Goal: Information Seeking & Learning: Find specific fact

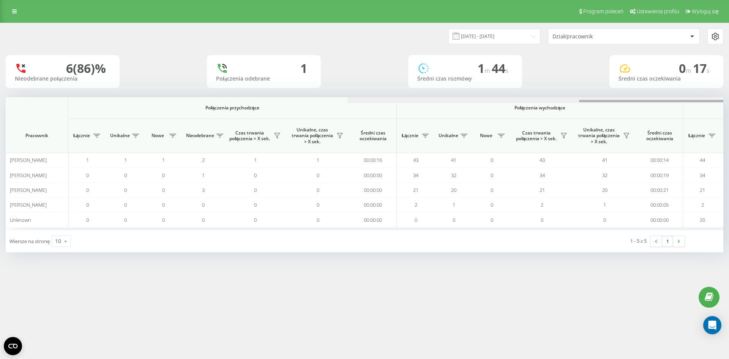
scroll to position [0, 342]
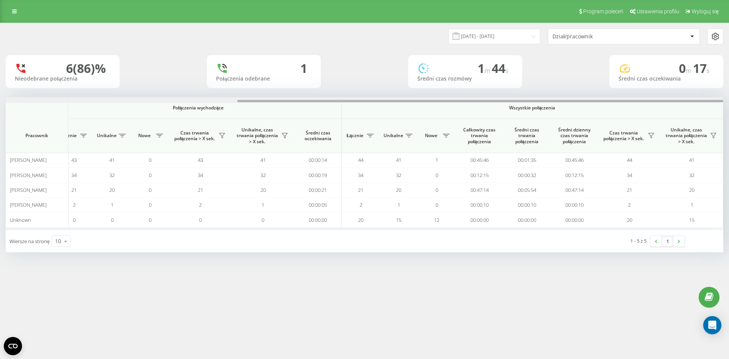
drag, startPoint x: 284, startPoint y: 103, endPoint x: 339, endPoint y: 103, distance: 55.8
click at [339, 103] on div at bounding box center [365, 100] width 718 height 6
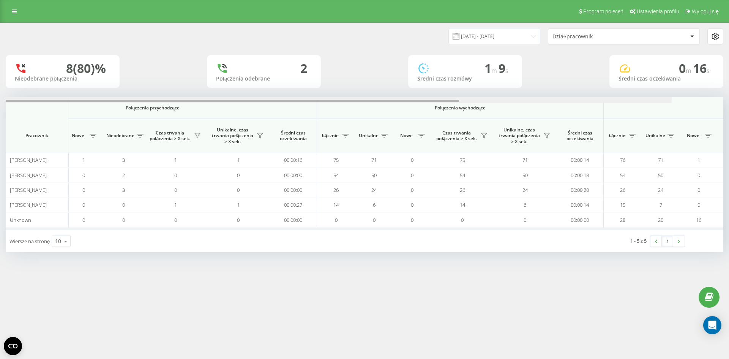
scroll to position [0, 342]
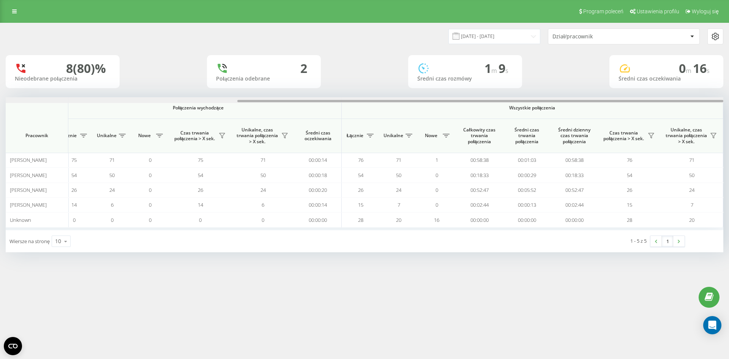
drag, startPoint x: 0, startPoint y: 0, endPoint x: 727, endPoint y: 112, distance: 735.8
click at [729, 113] on div "19.09.2025 - 19.09.2025 Dział/pracownik 8 (80)% Nieodebrane połączenia 2 Połącz…" at bounding box center [364, 145] width 729 height 245
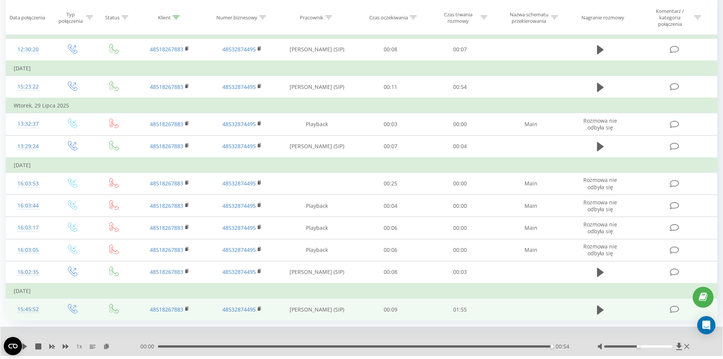
scroll to position [100, 0]
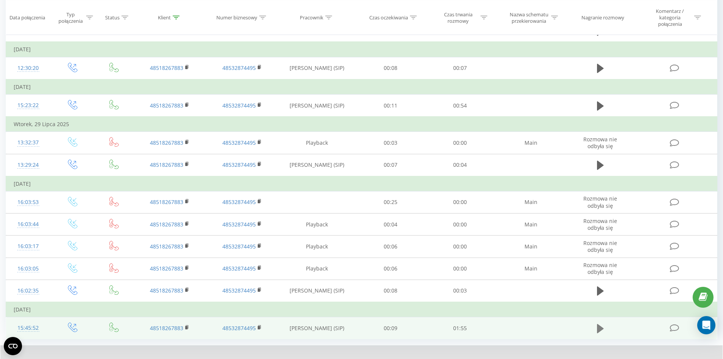
click at [602, 329] on icon at bounding box center [600, 328] width 7 height 9
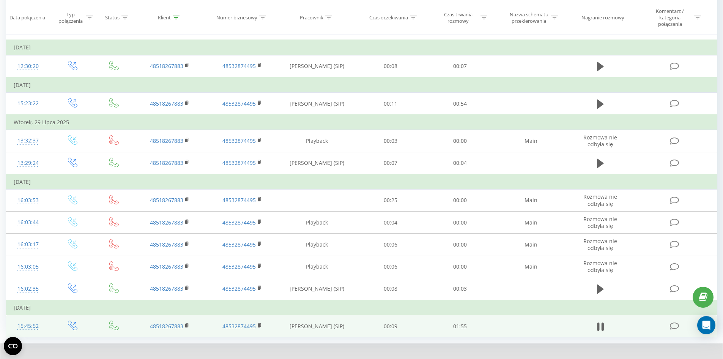
scroll to position [138, 0]
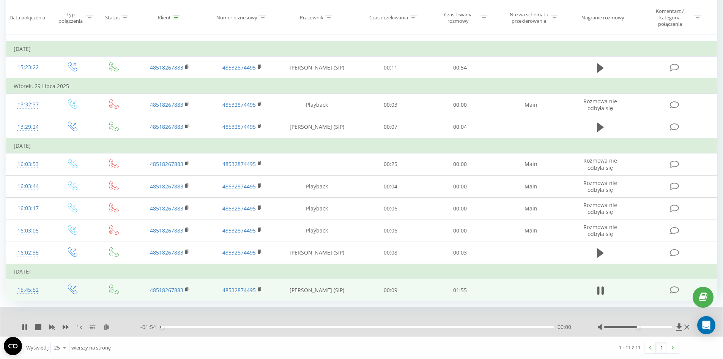
click at [221, 327] on div "00:00" at bounding box center [357, 327] width 394 height 2
click at [19, 327] on div "1 x - 01:36 00:18 00:18" at bounding box center [361, 321] width 723 height 29
click at [27, 328] on icon at bounding box center [26, 327] width 2 height 6
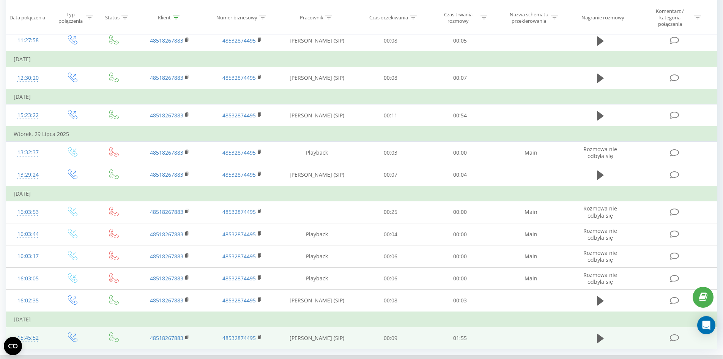
scroll to position [0, 0]
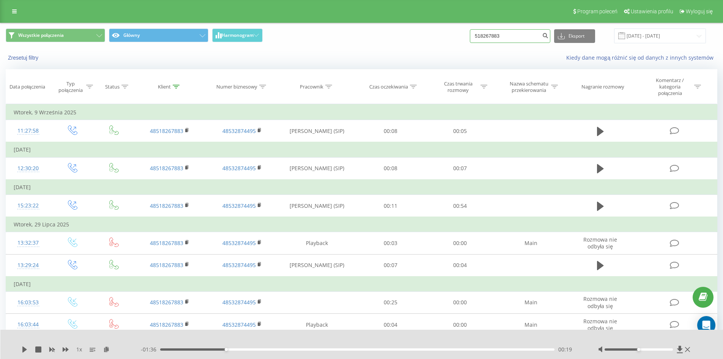
drag, startPoint x: 527, startPoint y: 36, endPoint x: 452, endPoint y: 34, distance: 75.2
click at [452, 34] on div "Wszystkie połączenia Główny Harmonogram 518267883 Eksport .csv .xls .xlsx 19.06…" at bounding box center [362, 35] width 712 height 15
paste input "48534646177"
type input "48534646177"
click at [549, 37] on icon "submit" at bounding box center [545, 34] width 6 height 5
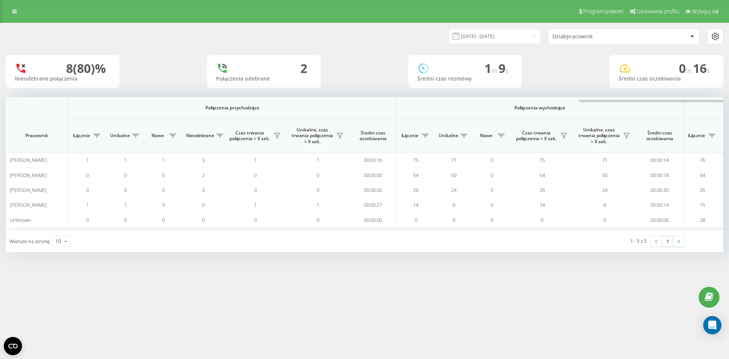
scroll to position [0, 342]
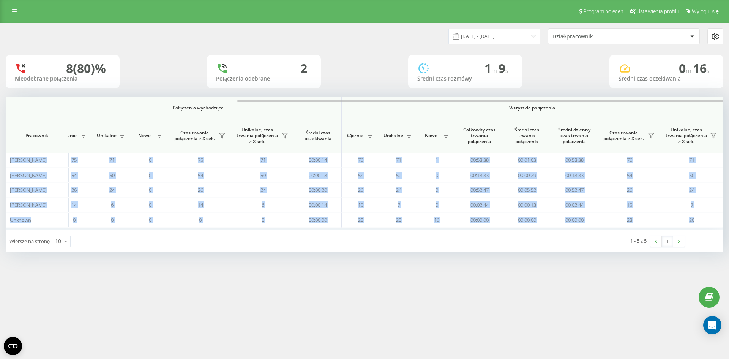
drag, startPoint x: 0, startPoint y: 0, endPoint x: 402, endPoint y: 97, distance: 414.0
click at [402, 97] on div "19.09.2025 - 19.09.2025 Dział/pracownik 8 (80)% Nieodebrane połączenia 2 Połącz…" at bounding box center [365, 137] width 718 height 229
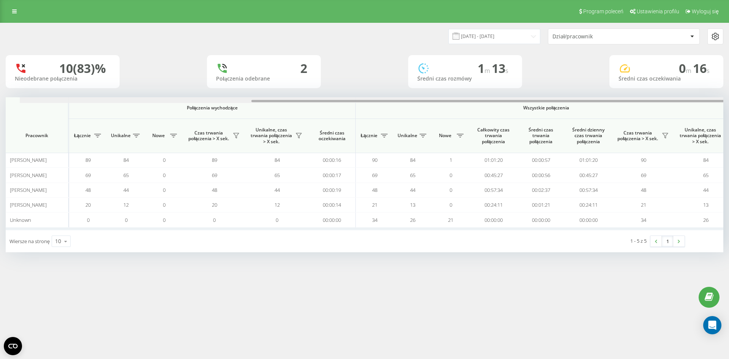
scroll to position [0, 342]
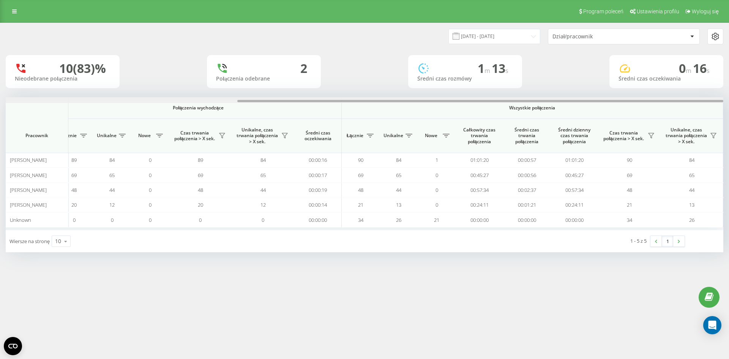
drag, startPoint x: 0, startPoint y: 0, endPoint x: 691, endPoint y: 133, distance: 704.0
click at [728, 123] on div "[DATE] - [DATE] Dział/pracownik 10 (83)% Nieodebrane połączenia 2 Połączenia od…" at bounding box center [364, 145] width 729 height 245
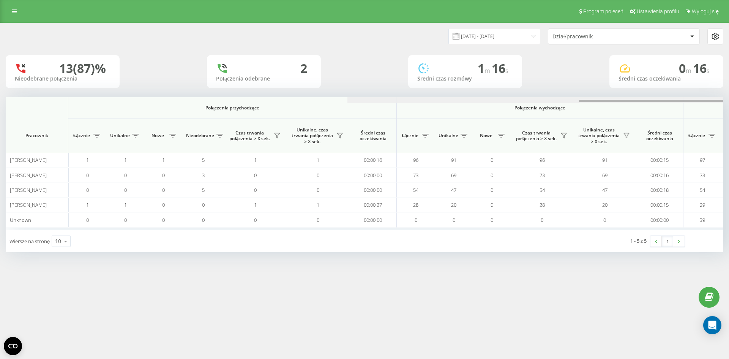
scroll to position [0, 342]
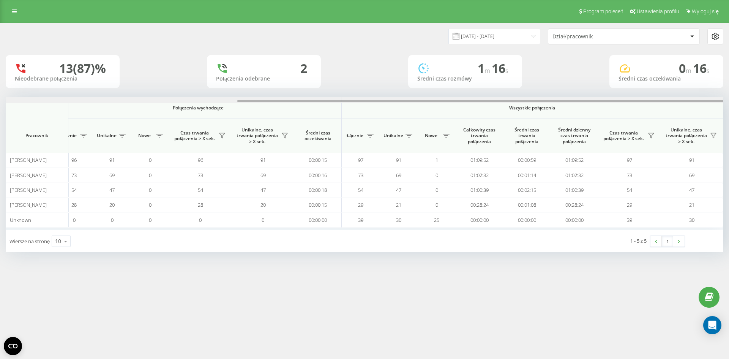
drag, startPoint x: 451, startPoint y: 99, endPoint x: 607, endPoint y: 100, distance: 155.7
click at [607, 100] on div at bounding box center [365, 100] width 718 height 6
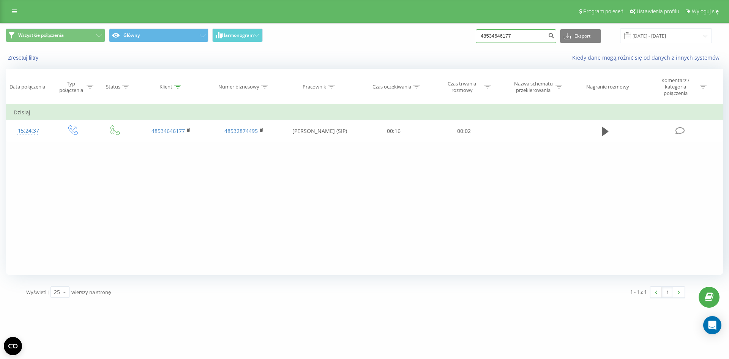
drag, startPoint x: 532, startPoint y: 31, endPoint x: 459, endPoint y: 32, distance: 72.5
click at [459, 32] on div "Wszystkie połączenia Główny Harmonogram 48534646177 Eksport .csv .xls .xlsx [DA…" at bounding box center [365, 35] width 718 height 15
paste input "603 747 353"
type input "603 747 353"
click at [554, 33] on icon "submit" at bounding box center [551, 34] width 6 height 5
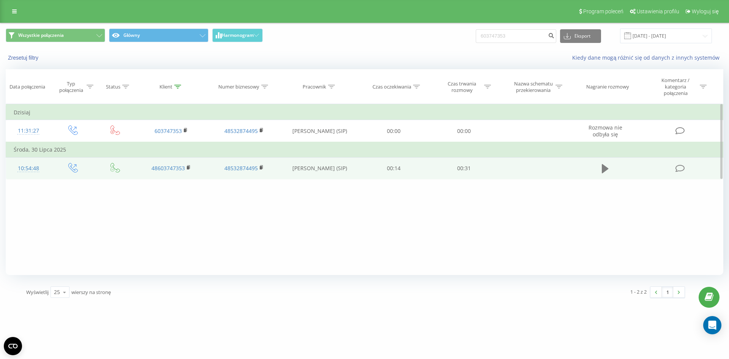
click at [609, 168] on button at bounding box center [605, 168] width 11 height 11
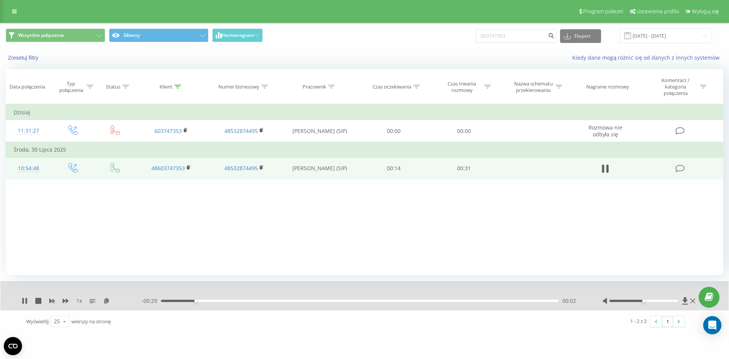
click at [285, 303] on div "- 00:29 00:02 00:02" at bounding box center [363, 301] width 442 height 8
click at [286, 301] on div "00:03" at bounding box center [360, 301] width 398 height 2
click at [316, 299] on div "- 00:21 00:10 00:10" at bounding box center [363, 301] width 442 height 8
click at [319, 300] on div "00:10" at bounding box center [360, 301] width 398 height 2
click at [347, 300] on div "00:14" at bounding box center [360, 301] width 398 height 2
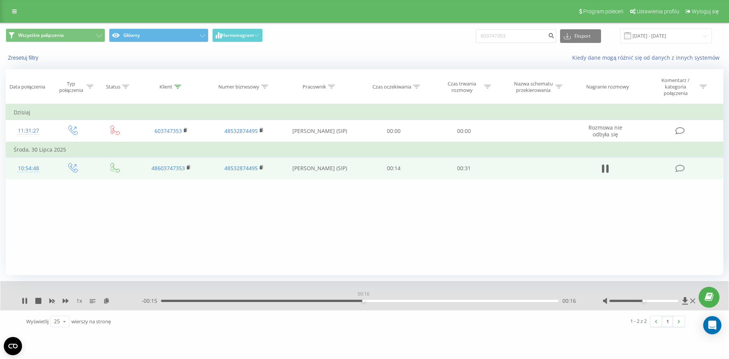
click at [363, 301] on div "00:16" at bounding box center [360, 301] width 398 height 2
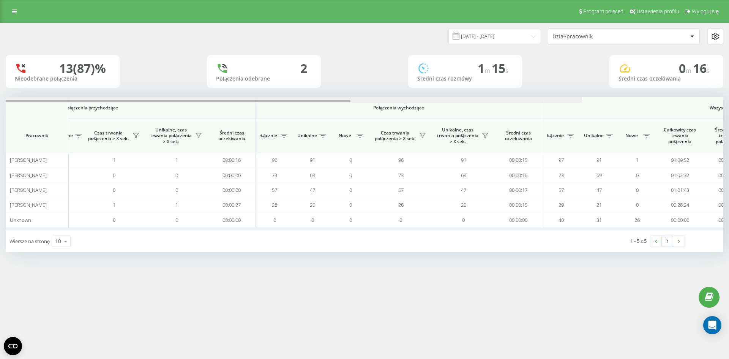
scroll to position [0, 342]
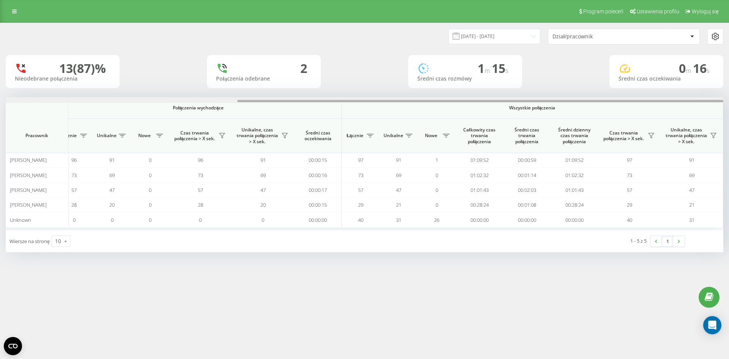
drag, startPoint x: 0, startPoint y: 0, endPoint x: 729, endPoint y: 102, distance: 735.7
click at [729, 102] on div "[DATE] - [DATE] Dział/pracownik 13 (87)% Nieodebrane połączenia 2 Połączenia od…" at bounding box center [364, 145] width 729 height 245
